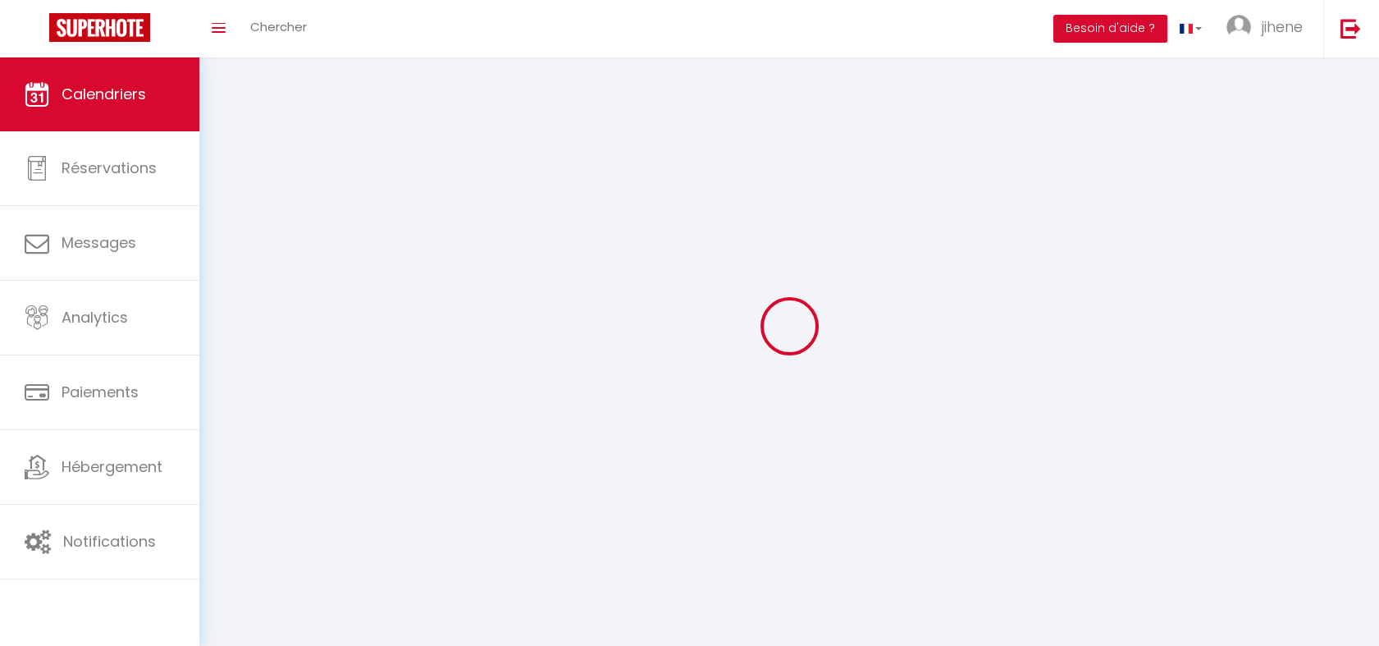
select select
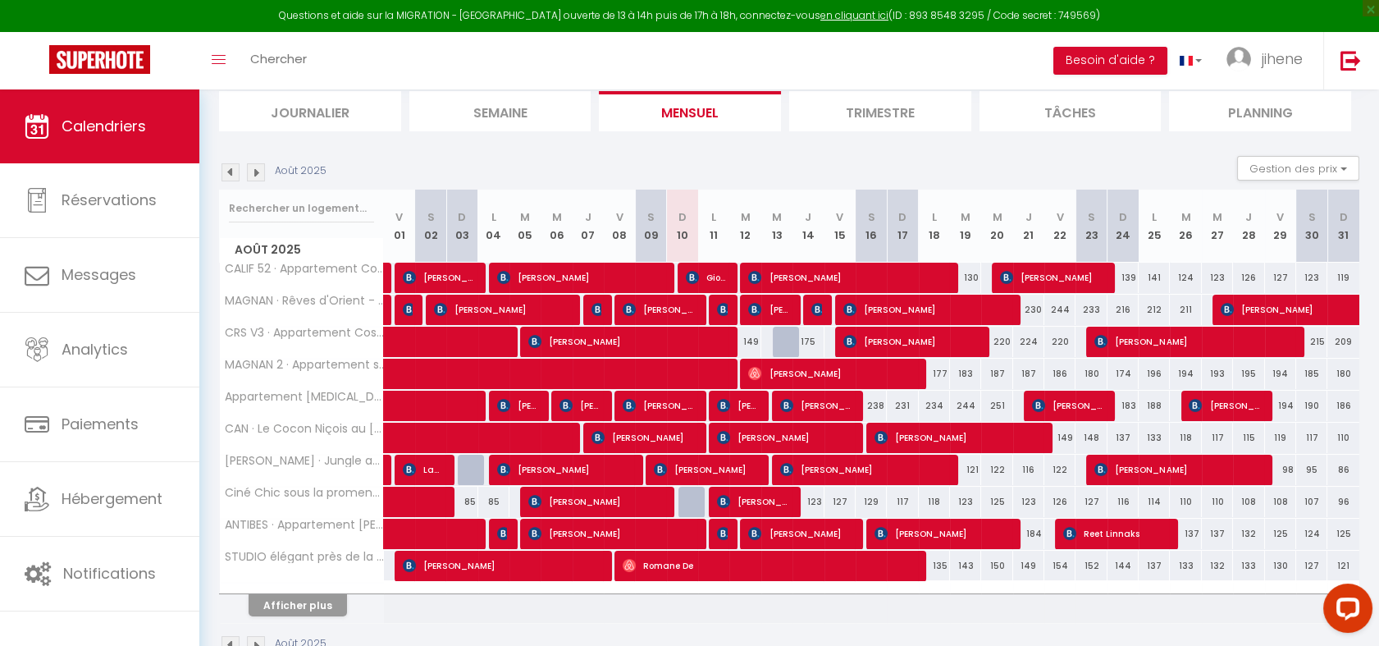
scroll to position [117, 0]
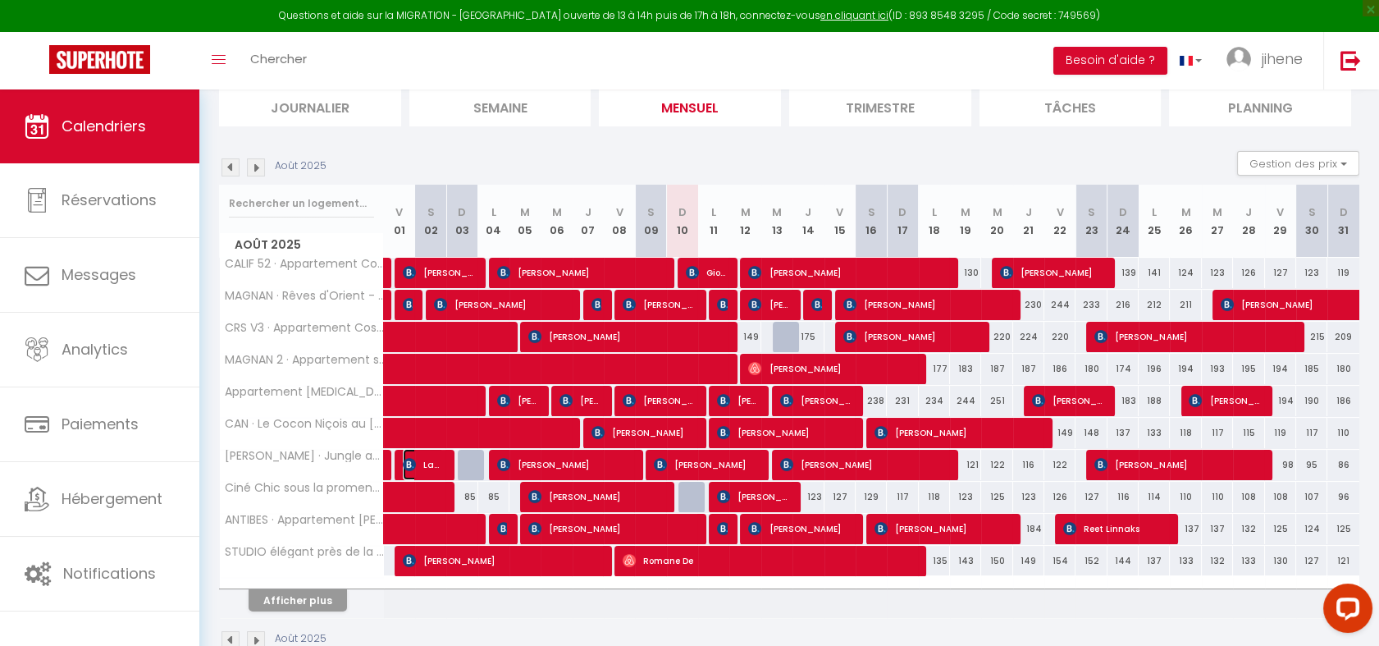
click at [423, 460] on span "Lahsan Qechchar" at bounding box center [424, 464] width 42 height 31
select select "OK"
select select "KO"
select select "0"
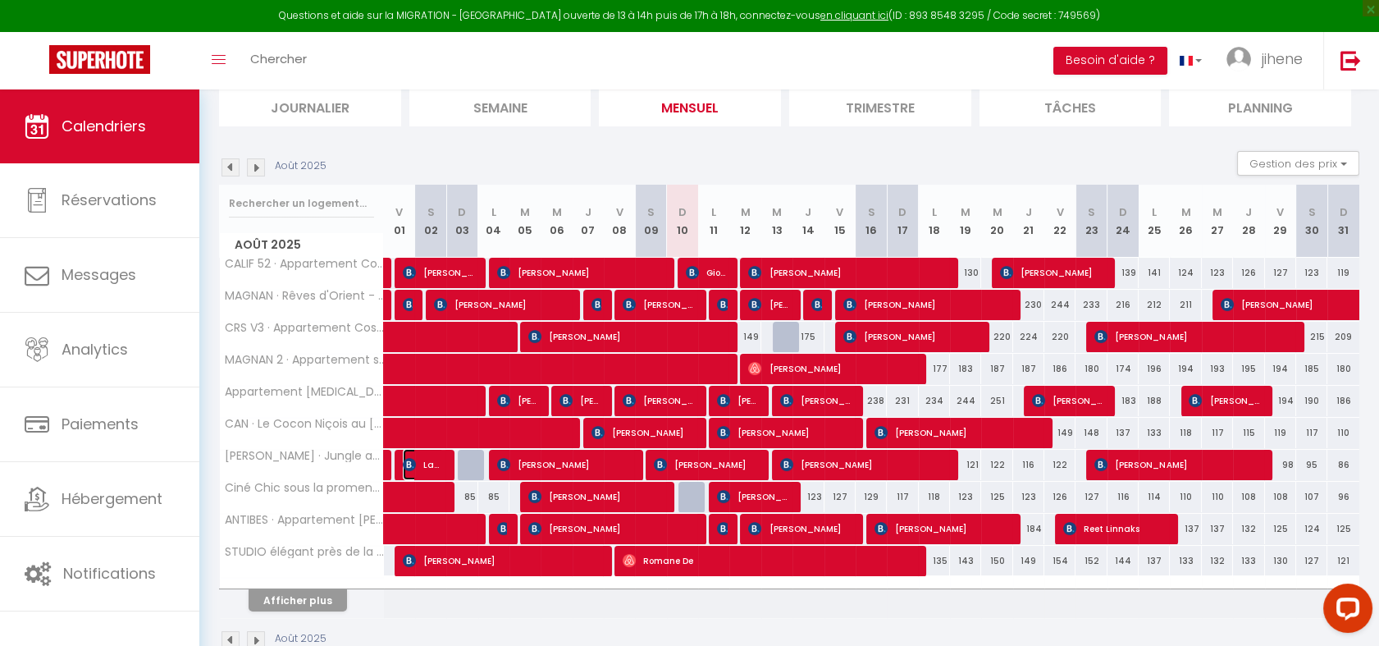
select select "1"
select select
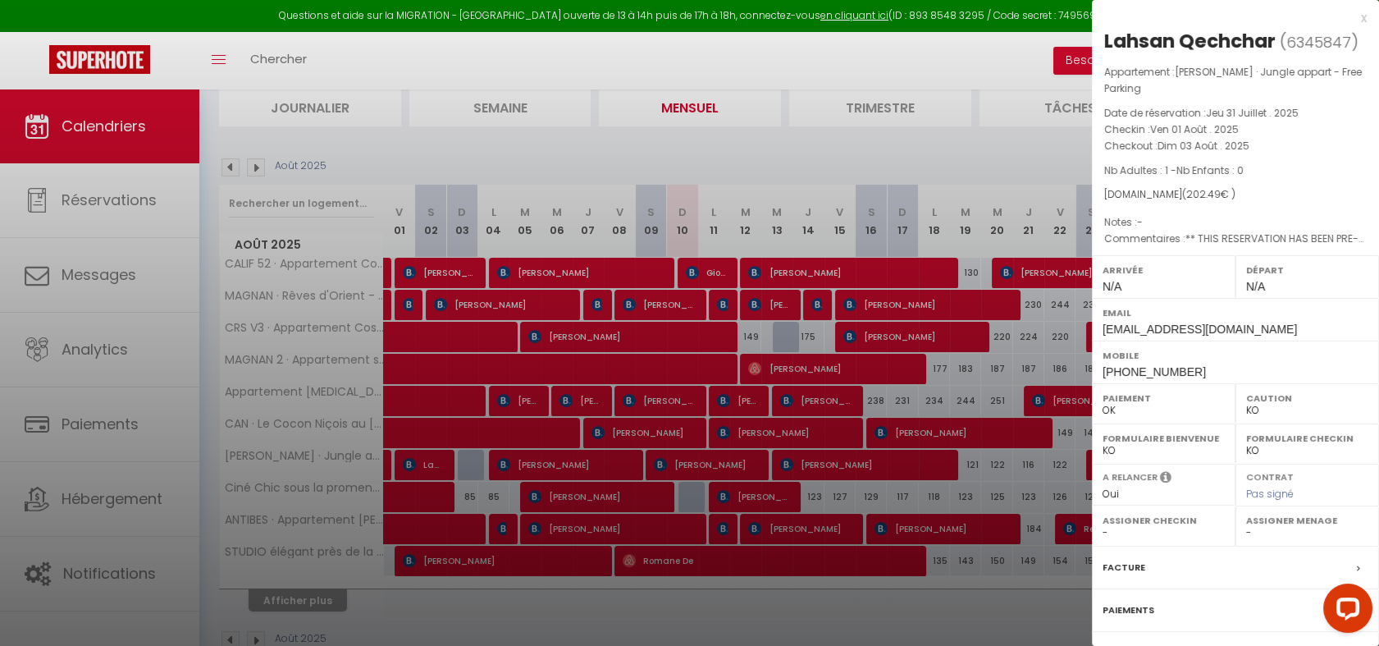
click at [906, 159] on div at bounding box center [689, 323] width 1379 height 646
